Goal: Transaction & Acquisition: Purchase product/service

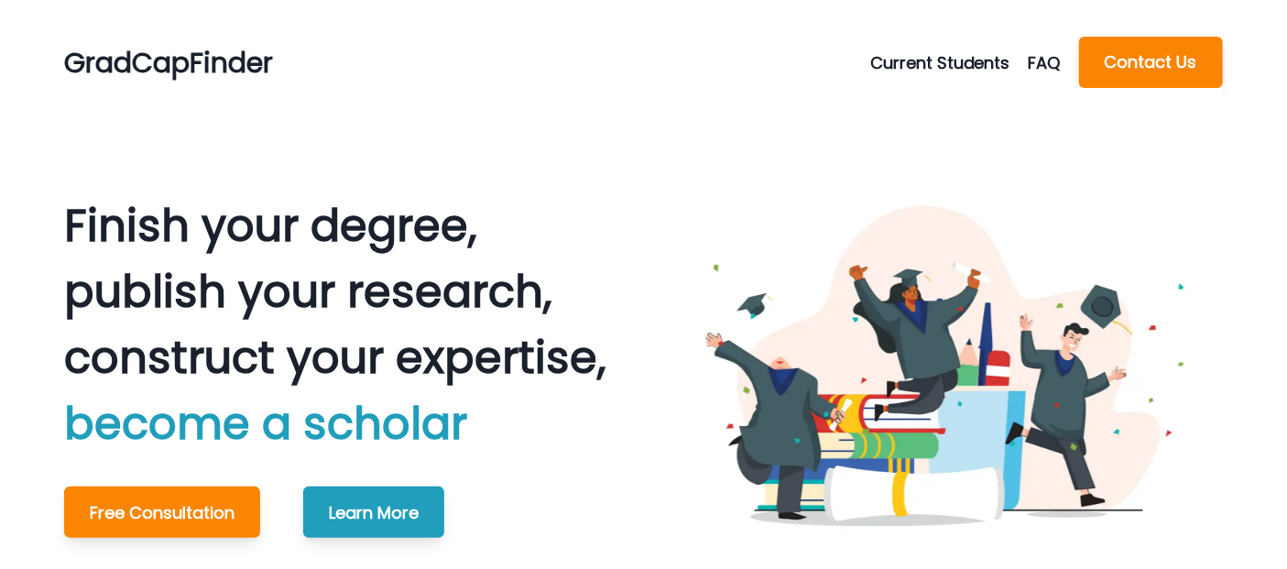
click at [940, 59] on button "Current Students" at bounding box center [949, 62] width 158 height 25
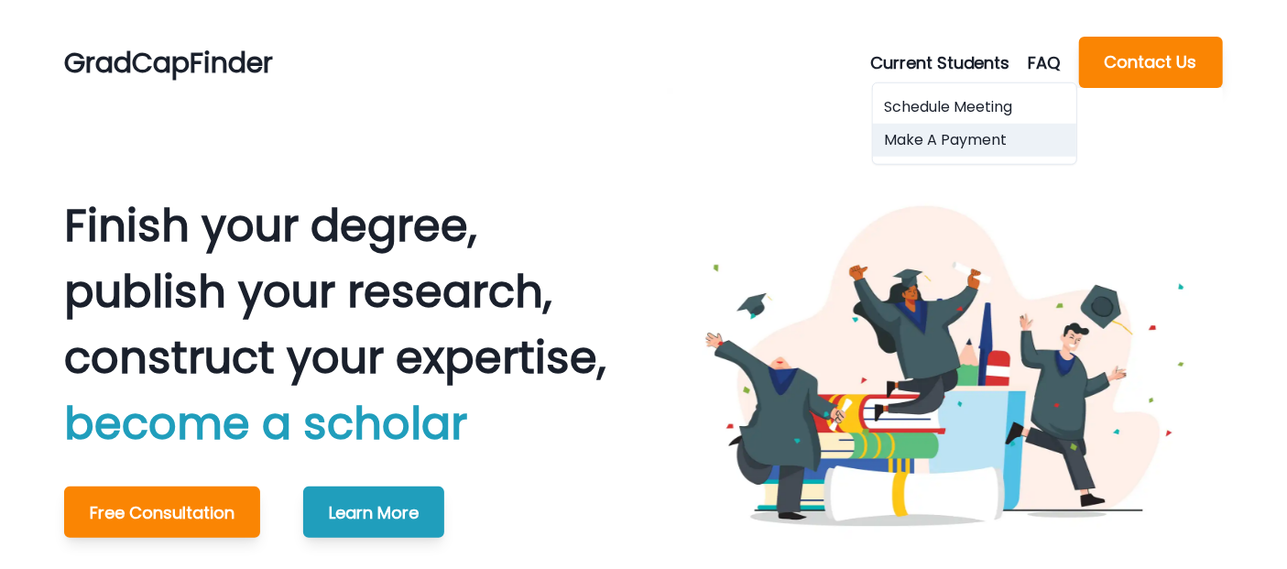
click at [938, 145] on button "Make A Payment" at bounding box center [974, 140] width 203 height 33
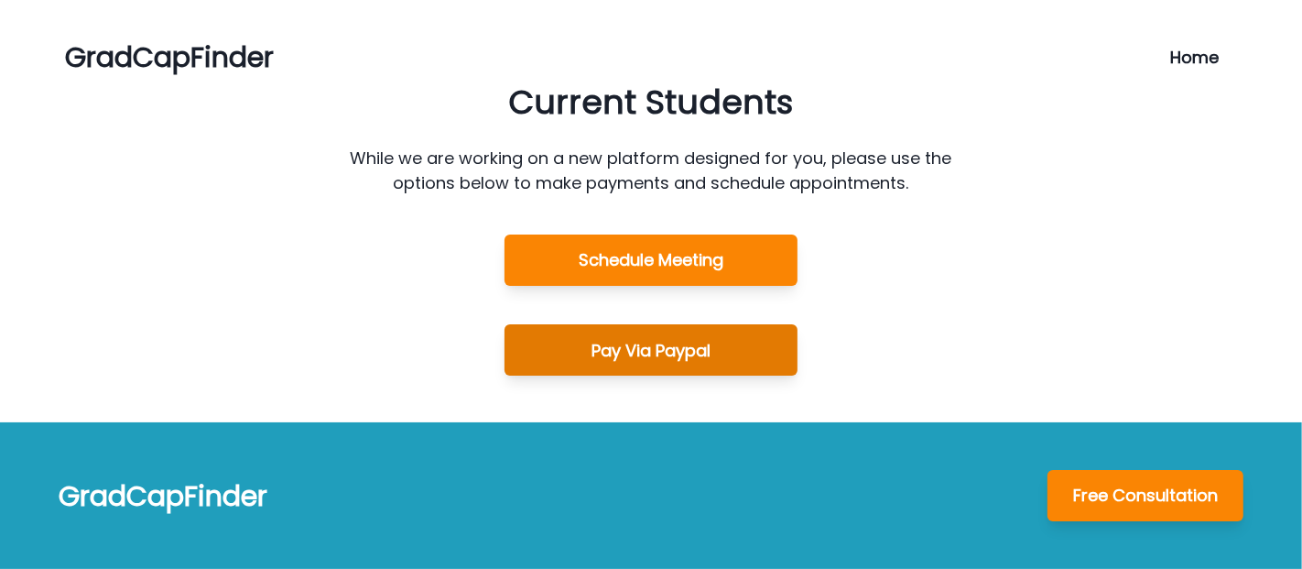
click at [674, 351] on button "Pay Via Paypal" at bounding box center [651, 349] width 293 height 51
